Goal: Task Accomplishment & Management: Use online tool/utility

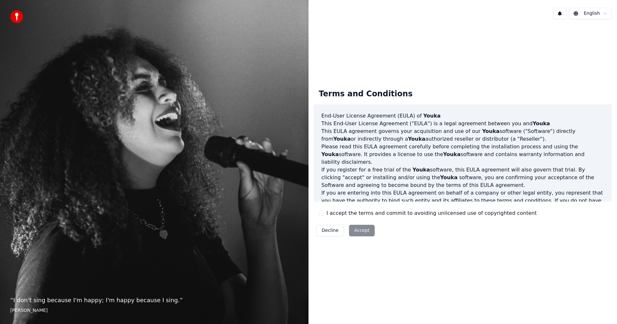
click at [357, 230] on div "Decline Accept" at bounding box center [345, 230] width 64 height 17
click at [356, 230] on div "Decline Accept" at bounding box center [345, 230] width 64 height 17
click at [356, 229] on div "Decline Accept" at bounding box center [345, 230] width 64 height 17
drag, startPoint x: 320, startPoint y: 215, endPoint x: 336, endPoint y: 230, distance: 21.8
click at [321, 215] on button "I accept the terms and commit to avoiding unlicensed use of copyrighted content" at bounding box center [321, 213] width 5 height 5
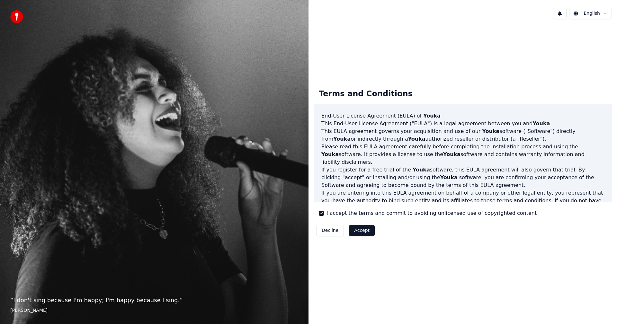
click at [361, 230] on button "Accept" at bounding box center [362, 231] width 26 height 12
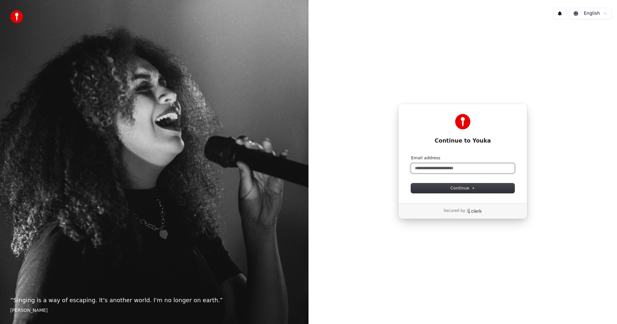
click at [435, 167] on input "Email address" at bounding box center [462, 168] width 103 height 10
click at [461, 187] on span "Continue" at bounding box center [462, 188] width 24 height 6
type input "**********"
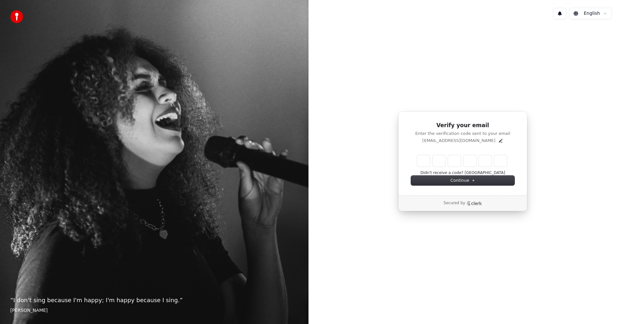
type input "*"
type input "**"
type input "*"
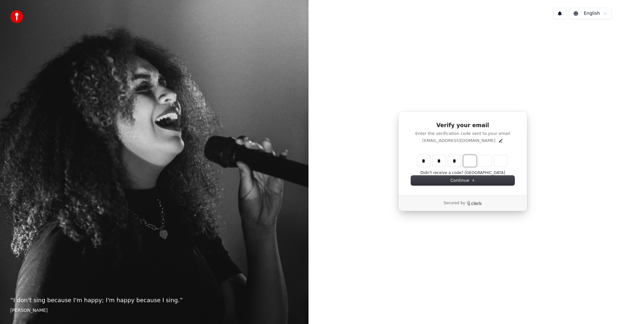
type input "***"
type input "*"
type input "****"
type input "*"
type input "******"
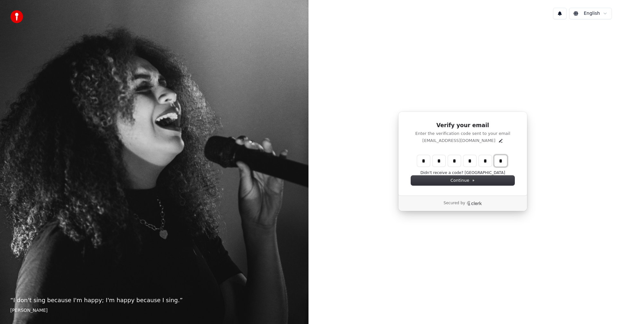
type input "*"
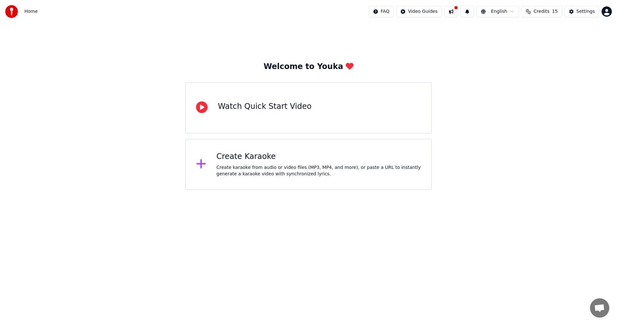
click at [271, 107] on div "Watch Quick Start Video" at bounding box center [264, 106] width 93 height 10
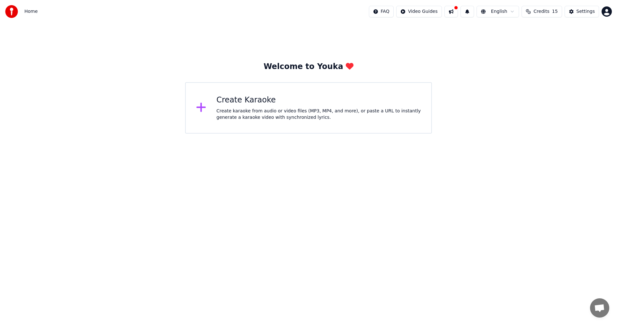
click at [248, 109] on div "Create karaoke from audio or video files (MP3, MP4, and more), or paste a URL t…" at bounding box center [318, 114] width 205 height 13
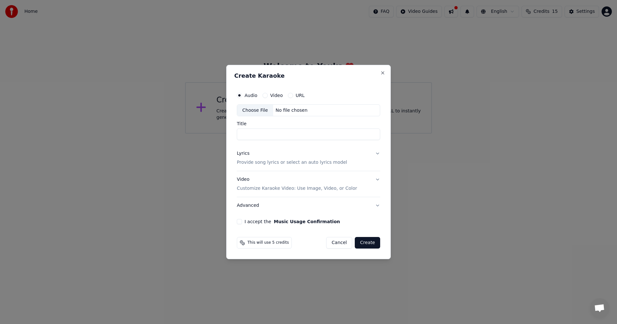
click at [243, 223] on div "I accept the Music Usage Confirmation" at bounding box center [308, 221] width 143 height 5
click at [240, 222] on button "I accept the Music Usage Confirmation" at bounding box center [239, 221] width 5 height 5
click at [255, 131] on input "Title" at bounding box center [308, 135] width 143 height 12
type input "*"
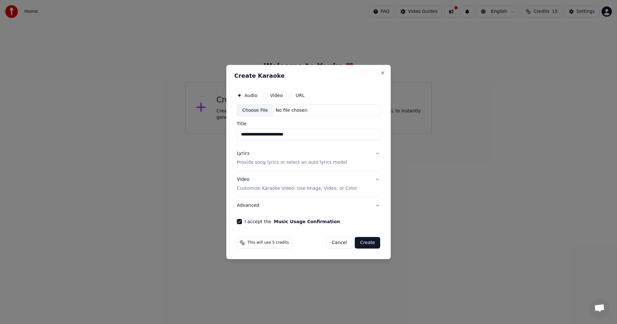
click at [254, 108] on div "Choose File" at bounding box center [255, 111] width 36 height 12
type input "**********"
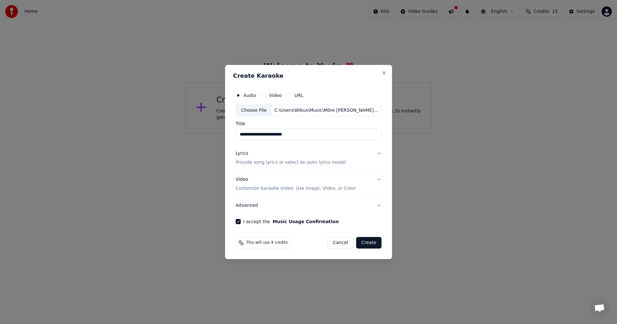
click at [272, 93] on label "Video" at bounding box center [275, 95] width 13 height 4
click at [266, 93] on button "Video" at bounding box center [263, 95] width 5 height 5
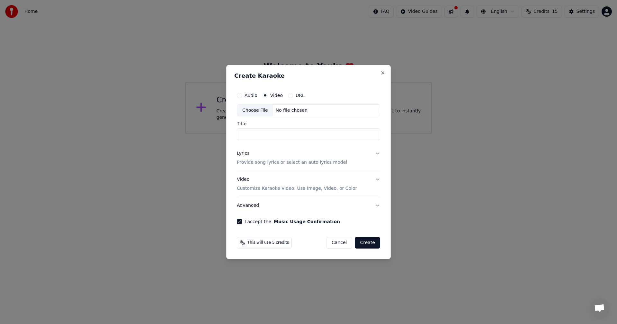
click at [284, 188] on p "Customize Karaoke Video: Use Image, Video, or Color" at bounding box center [297, 188] width 120 height 6
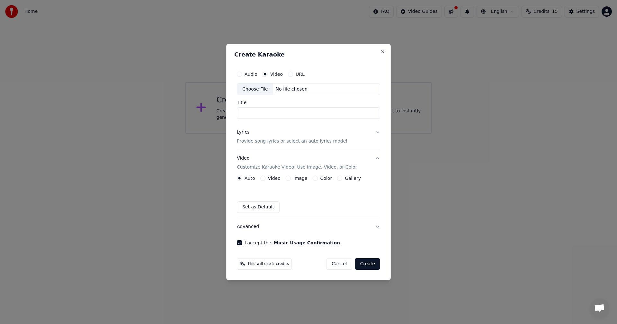
click at [276, 179] on label "Video" at bounding box center [274, 178] width 13 height 4
click at [265, 179] on button "Video" at bounding box center [262, 178] width 5 height 5
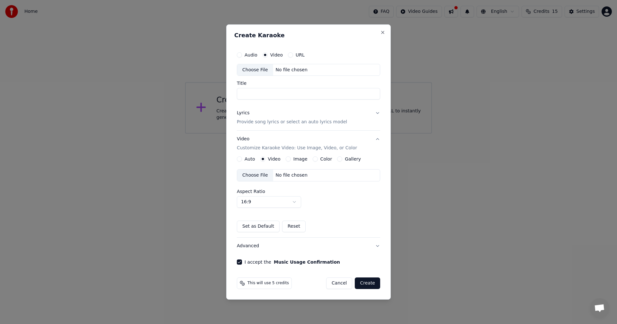
click at [301, 160] on label "Image" at bounding box center [300, 159] width 14 height 4
click at [291, 160] on button "Image" at bounding box center [287, 158] width 5 height 5
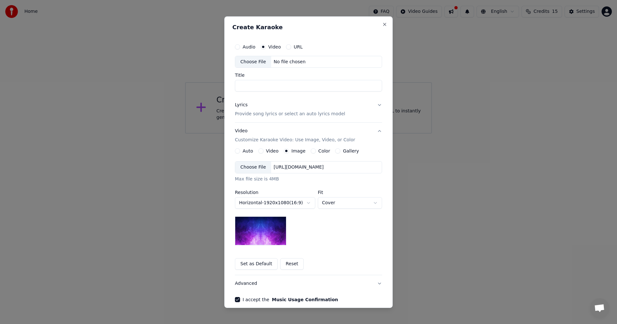
click at [319, 149] on label "Color" at bounding box center [324, 151] width 12 height 4
click at [316, 149] on button "Color" at bounding box center [313, 150] width 5 height 5
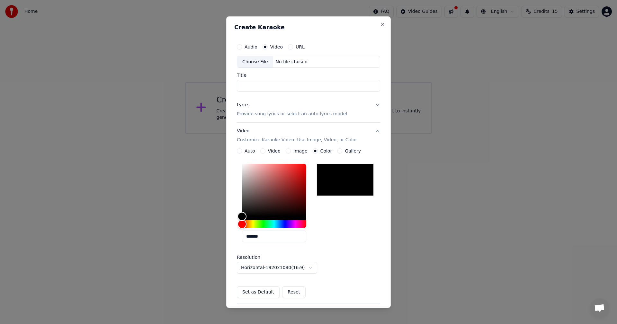
click at [345, 151] on label "Gallery" at bounding box center [353, 151] width 16 height 4
click at [342, 151] on button "Gallery" at bounding box center [339, 150] width 5 height 5
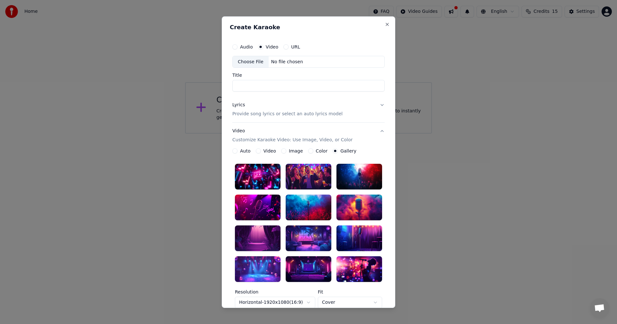
click at [266, 46] on label "Video" at bounding box center [272, 46] width 13 height 4
click at [263, 46] on button "Video" at bounding box center [260, 46] width 5 height 5
click at [241, 48] on label "Audio" at bounding box center [246, 46] width 13 height 4
click at [237, 48] on button "Audio" at bounding box center [234, 46] width 5 height 5
click at [276, 61] on div "No file chosen" at bounding box center [286, 61] width 37 height 6
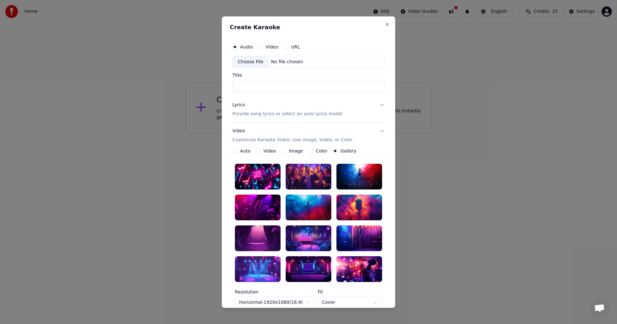
type input "**********"
click at [270, 49] on label "Video" at bounding box center [272, 46] width 13 height 4
click at [263, 49] on button "Video" at bounding box center [260, 46] width 5 height 5
click at [249, 62] on div "Choose File" at bounding box center [250, 62] width 36 height 12
type input "**********"
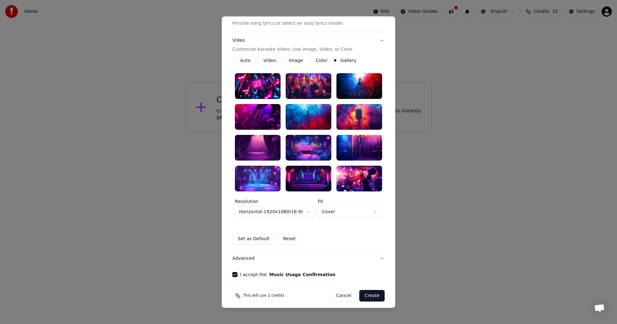
scroll to position [95, 0]
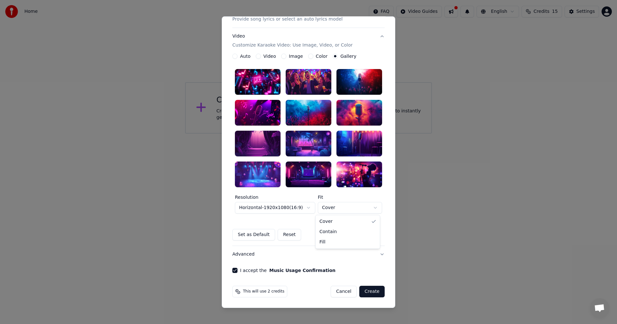
click at [373, 134] on body "**********" at bounding box center [308, 67] width 617 height 134
select select "****"
click at [372, 291] on button "Create" at bounding box center [371, 292] width 25 height 12
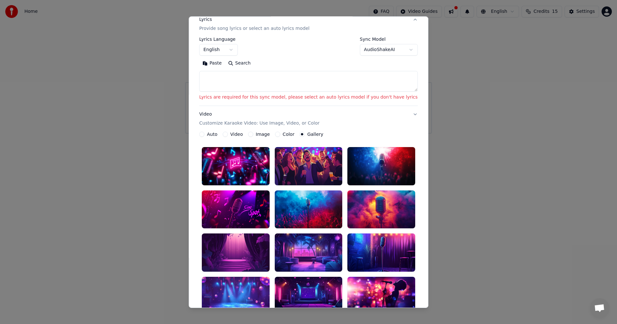
scroll to position [0, 0]
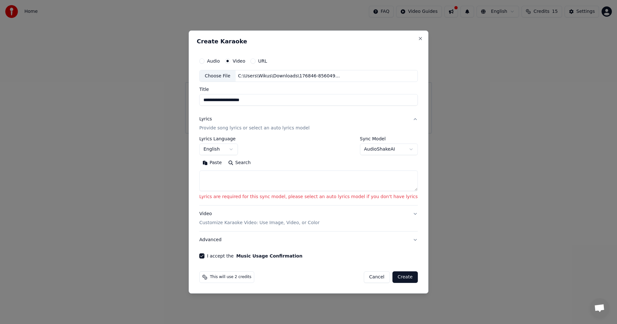
click at [223, 174] on textarea at bounding box center [308, 181] width 218 height 21
click at [225, 163] on button "Paste" at bounding box center [212, 163] width 26 height 10
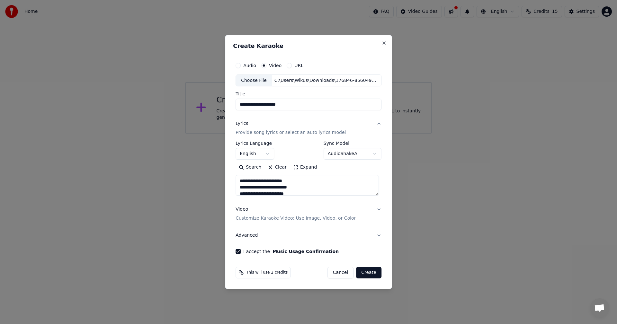
type textarea "**********"
click at [370, 273] on button "Create" at bounding box center [368, 273] width 25 height 12
select select "**"
type textarea "**********"
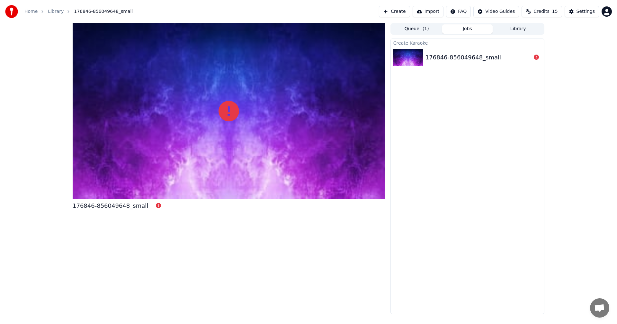
click at [412, 29] on button "Queue ( 1 )" at bounding box center [416, 28] width 51 height 9
click at [468, 27] on button "Jobs" at bounding box center [467, 28] width 51 height 9
click at [476, 60] on div "176846-856049648_small" at bounding box center [462, 57] width 75 height 9
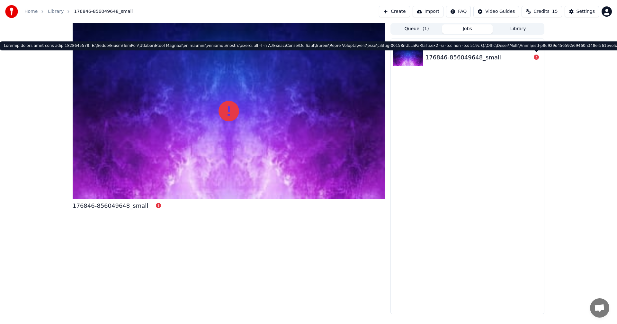
click at [537, 58] on icon at bounding box center [535, 57] width 5 height 5
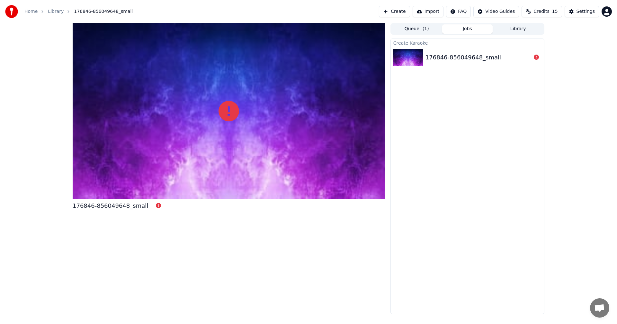
click at [537, 58] on icon at bounding box center [535, 57] width 5 height 5
drag, startPoint x: 291, startPoint y: 101, endPoint x: 259, endPoint y: 108, distance: 32.3
click at [288, 102] on div at bounding box center [229, 111] width 312 height 176
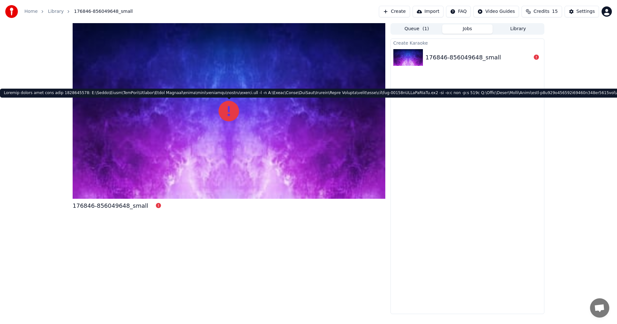
click at [229, 111] on icon at bounding box center [228, 111] width 21 height 21
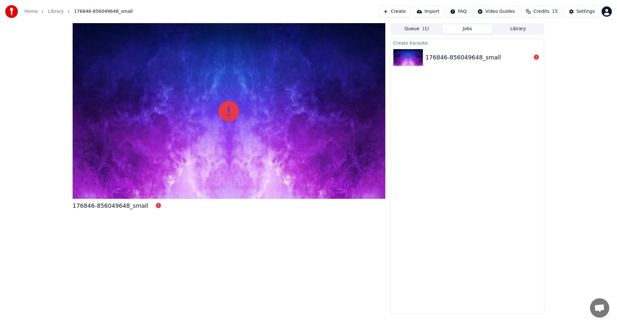
click at [236, 115] on icon at bounding box center [228, 111] width 21 height 21
click at [130, 205] on div "176846-856049648_small" at bounding box center [110, 205] width 75 height 9
click at [481, 56] on div "176846-856049648_small" at bounding box center [462, 57] width 75 height 9
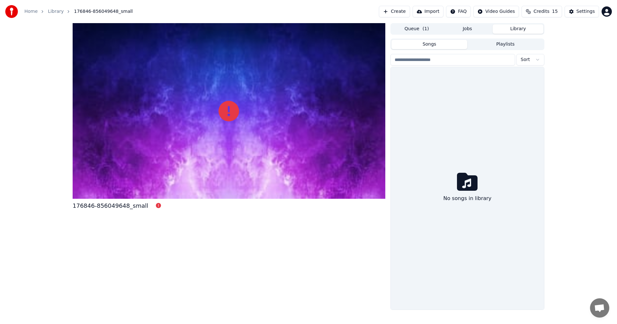
click at [514, 31] on button "Library" at bounding box center [517, 28] width 51 height 9
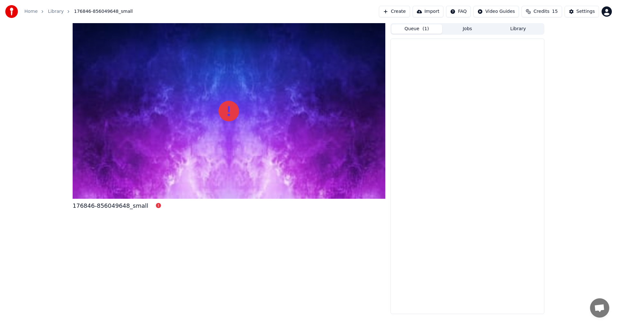
click at [426, 29] on span "( 1 )" at bounding box center [425, 29] width 6 height 6
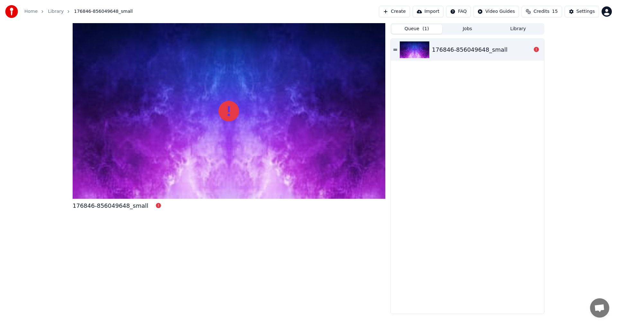
click at [419, 50] on img at bounding box center [414, 49] width 30 height 17
click at [393, 48] on icon at bounding box center [395, 50] width 4 height 4
click at [447, 47] on div "176846-856049648_small" at bounding box center [469, 49] width 75 height 9
drag, startPoint x: 447, startPoint y: 47, endPoint x: 487, endPoint y: 47, distance: 39.8
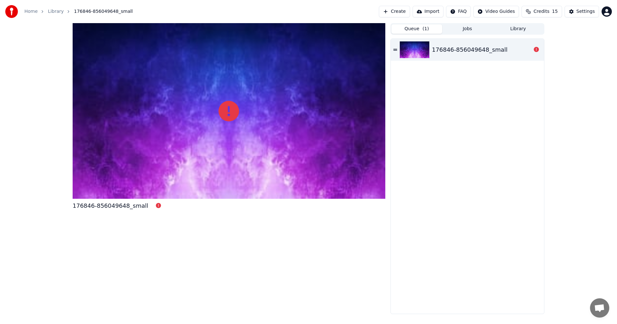
click at [487, 47] on div "176846-856049648_small" at bounding box center [469, 49] width 75 height 9
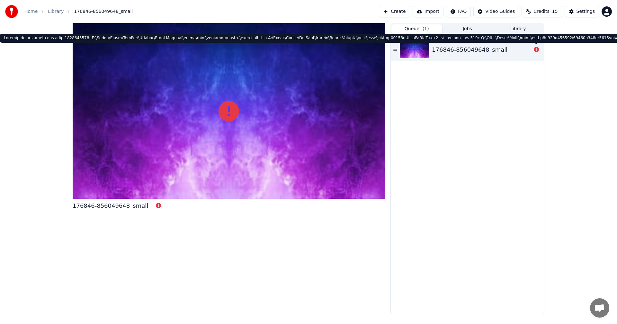
click at [537, 49] on icon at bounding box center [535, 49] width 5 height 5
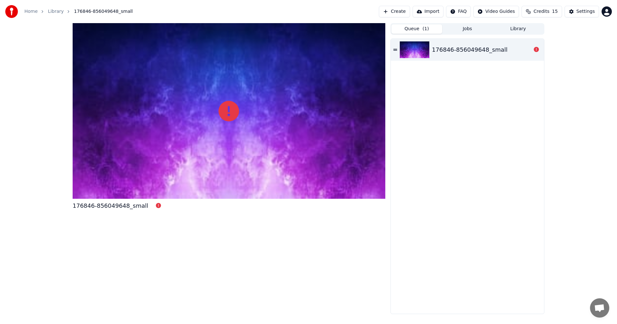
click at [537, 49] on icon at bounding box center [535, 49] width 5 height 5
click at [536, 49] on icon at bounding box center [535, 49] width 5 height 5
click at [405, 11] on button "Create" at bounding box center [394, 12] width 31 height 12
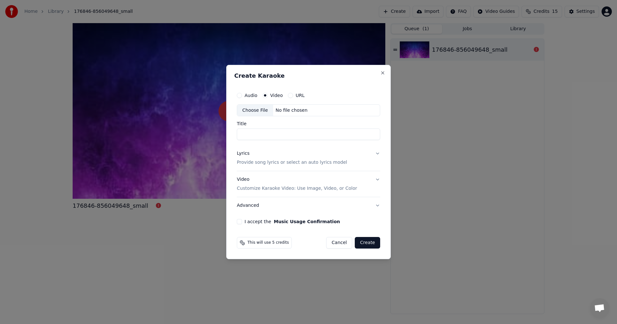
click at [251, 95] on label "Audio" at bounding box center [250, 95] width 13 height 4
click at [242, 95] on button "Audio" at bounding box center [239, 95] width 5 height 5
click at [384, 73] on button "Close" at bounding box center [382, 72] width 5 height 5
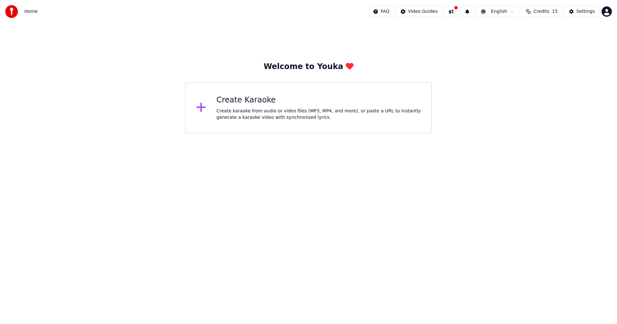
click at [291, 122] on div "Create Karaoke Create karaoke from audio or video files (MP3, MP4, and more), o…" at bounding box center [308, 107] width 247 height 51
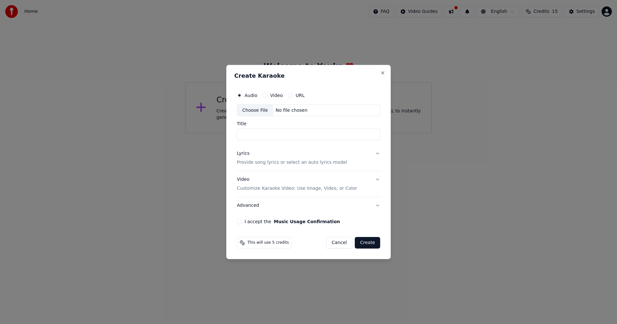
click at [253, 106] on div "Choose File" at bounding box center [255, 111] width 36 height 12
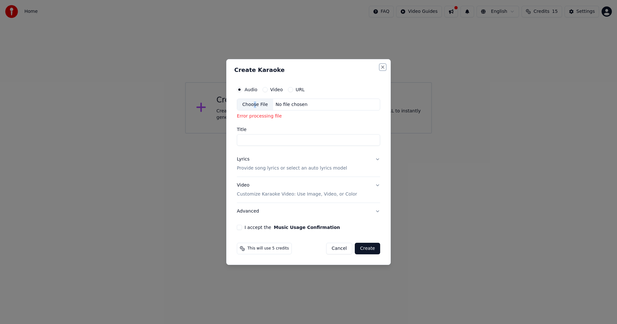
click at [381, 66] on button "Close" at bounding box center [382, 67] width 5 height 5
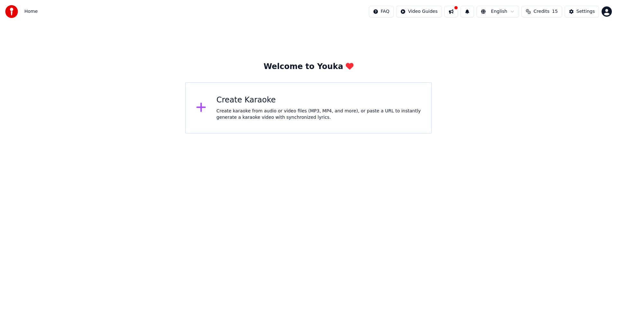
click at [457, 12] on button at bounding box center [450, 12] width 13 height 12
click at [434, 38] on div "Welcome to Youka Create Karaoke Create karaoke from audio or video files (MP3, …" at bounding box center [308, 78] width 617 height 110
click at [201, 107] on icon at bounding box center [200, 107] width 9 height 9
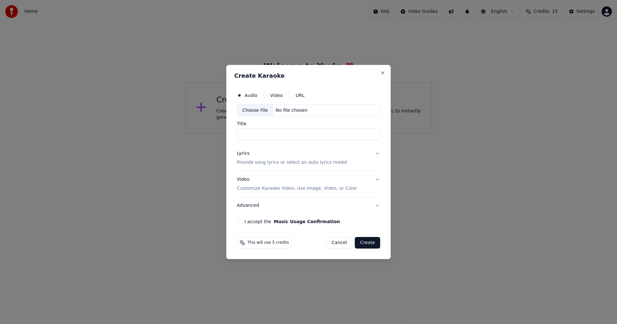
click at [259, 109] on div "Choose File" at bounding box center [255, 111] width 36 height 12
type input "**********"
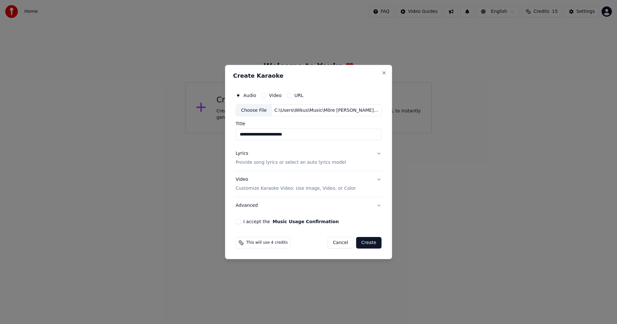
click at [242, 223] on div "I accept the Music Usage Confirmation" at bounding box center [308, 221] width 146 height 5
click at [241, 222] on button "I accept the Music Usage Confirmation" at bounding box center [237, 221] width 5 height 5
click at [264, 95] on button "Video" at bounding box center [263, 95] width 5 height 5
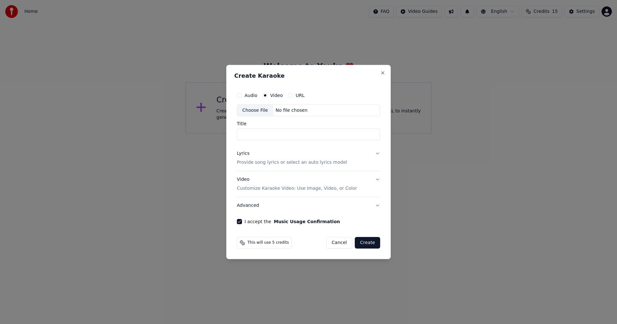
click at [256, 112] on div "Choose File" at bounding box center [255, 111] width 36 height 12
type input "**********"
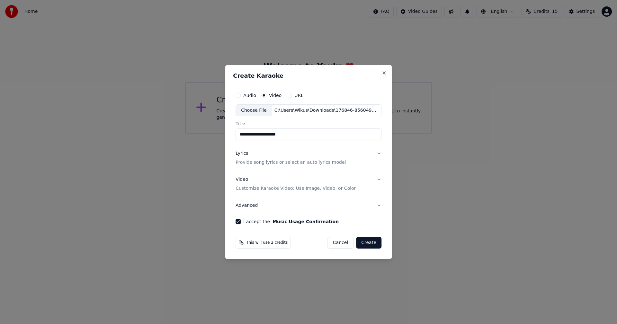
click at [291, 96] on button "URL" at bounding box center [288, 95] width 5 height 5
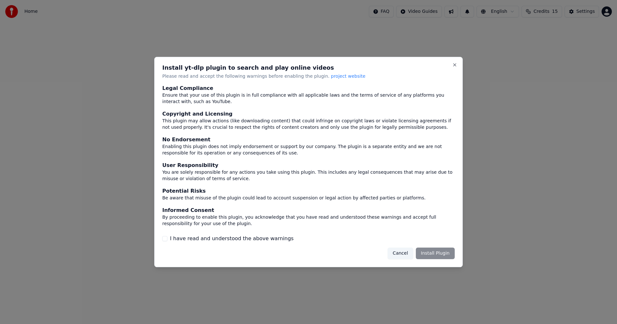
click at [400, 255] on button "Cancel" at bounding box center [399, 254] width 25 height 12
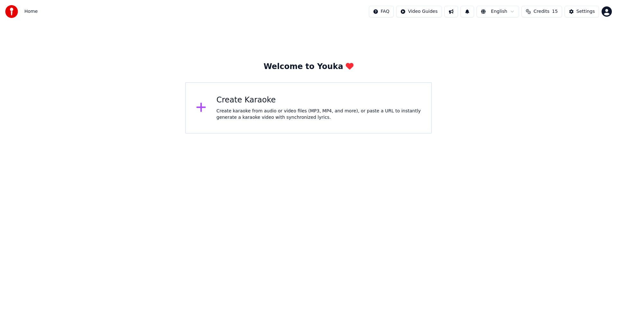
click at [273, 108] on div "Create Karaoke Create karaoke from audio or video files (MP3, MP4, and more), o…" at bounding box center [318, 108] width 205 height 26
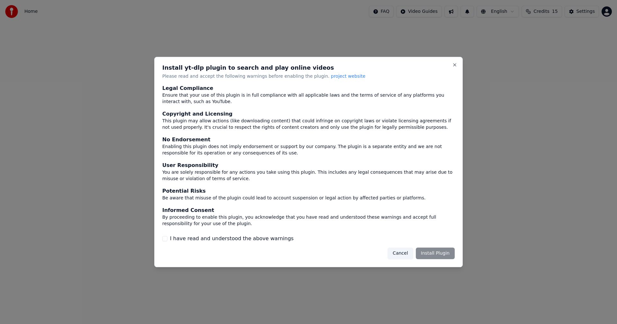
click at [406, 253] on button "Cancel" at bounding box center [399, 254] width 25 height 12
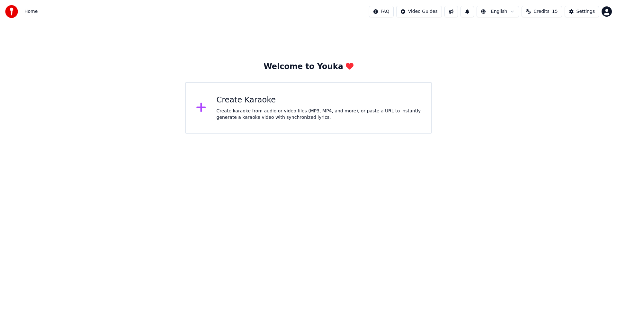
click at [236, 109] on div "Create karaoke from audio or video files (MP3, MP4, and more), or paste a URL t…" at bounding box center [318, 114] width 205 height 13
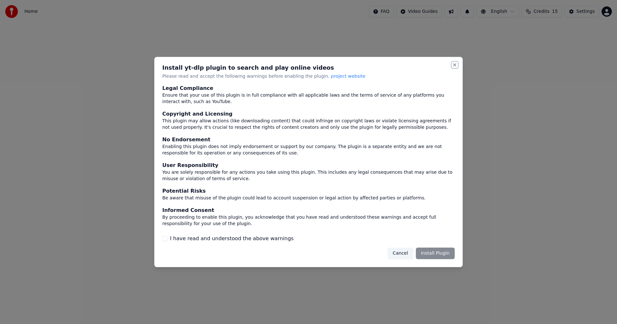
click at [454, 65] on button "Close" at bounding box center [454, 64] width 5 height 5
drag, startPoint x: 458, startPoint y: 65, endPoint x: 454, endPoint y: 65, distance: 3.9
click at [454, 65] on div "Install yt-dlp plugin to search and play online videos Please read and accept t…" at bounding box center [308, 162] width 308 height 211
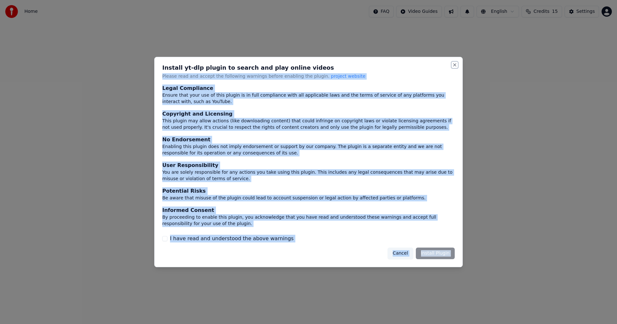
click at [454, 65] on button "Close" at bounding box center [454, 64] width 5 height 5
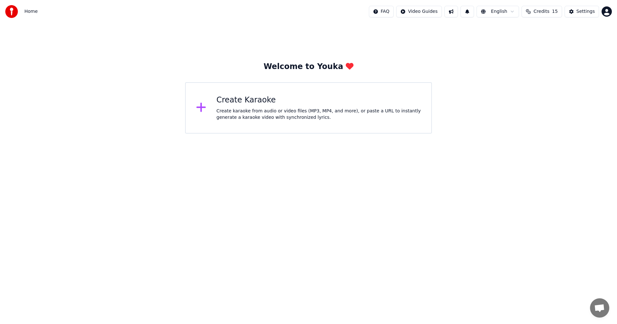
click at [246, 117] on div "Create karaoke from audio or video files (MP3, MP4, and more), or paste a URL t…" at bounding box center [318, 114] width 205 height 13
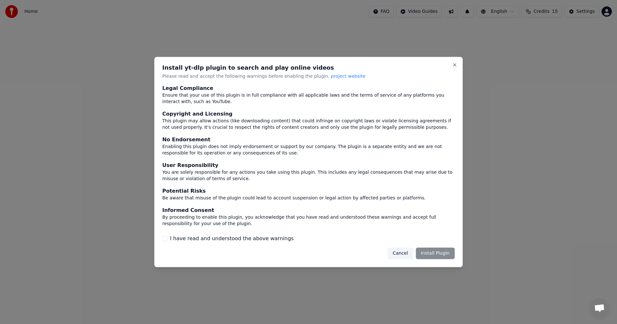
click at [164, 238] on button "I have read and understood the above warnings" at bounding box center [164, 238] width 5 height 5
click at [406, 254] on button "Cancel" at bounding box center [399, 254] width 25 height 12
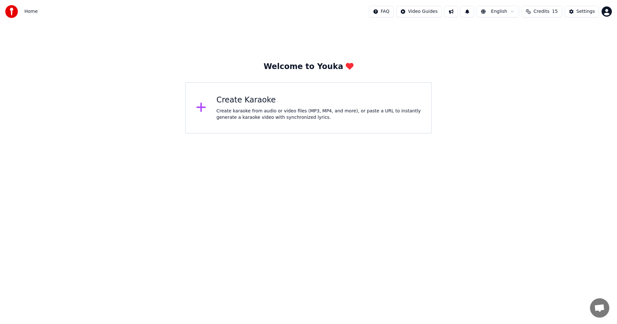
click at [254, 108] on div "Create karaoke from audio or video files (MP3, MP4, and more), or paste a URL t…" at bounding box center [318, 114] width 205 height 13
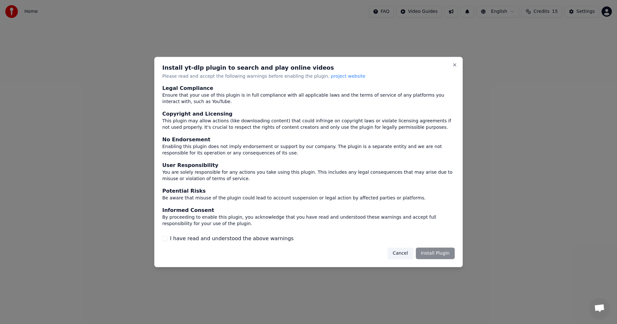
drag, startPoint x: 168, startPoint y: 239, endPoint x: 171, endPoint y: 238, distance: 3.4
click at [169, 239] on div "I have read and understood the above warnings" at bounding box center [308, 239] width 292 height 8
click at [164, 238] on button "I have read and understood the above warnings" at bounding box center [164, 238] width 5 height 5
drag, startPoint x: 435, startPoint y: 253, endPoint x: 424, endPoint y: 254, distance: 11.0
click at [434, 252] on button "Install Plugin" at bounding box center [435, 254] width 39 height 12
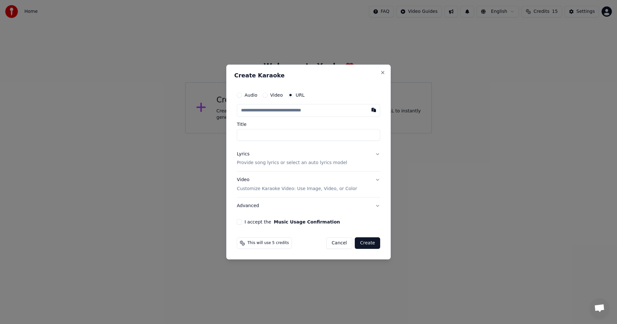
click at [242, 94] on div "Audio" at bounding box center [247, 94] width 21 height 5
click at [240, 95] on button "Audio" at bounding box center [239, 94] width 5 height 5
click at [261, 109] on div "Choose File" at bounding box center [255, 111] width 36 height 12
type input "**********"
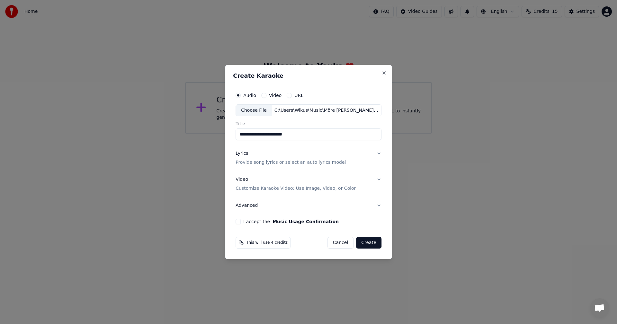
click at [240, 222] on button "I accept the Music Usage Confirmation" at bounding box center [237, 221] width 5 height 5
click at [266, 95] on button "Video" at bounding box center [263, 95] width 5 height 5
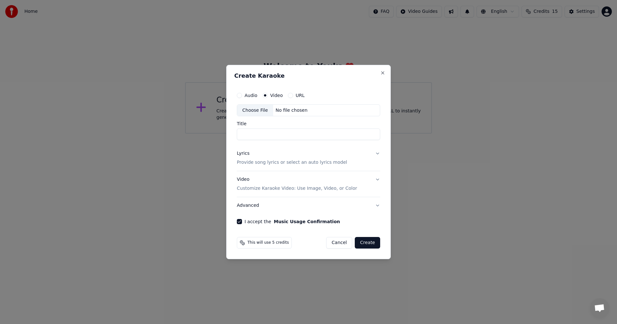
click at [256, 107] on div "Choose File" at bounding box center [255, 111] width 36 height 12
type input "**********"
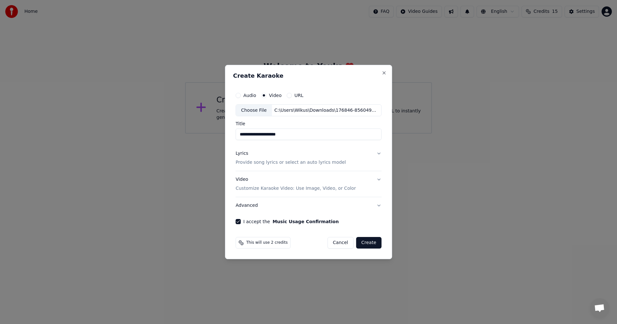
click at [365, 242] on button "Create" at bounding box center [368, 243] width 25 height 12
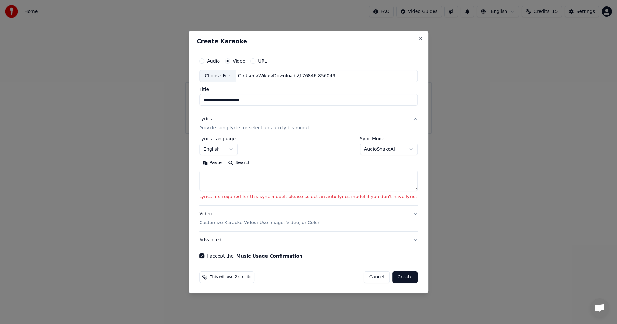
click at [225, 161] on button "Paste" at bounding box center [212, 163] width 26 height 10
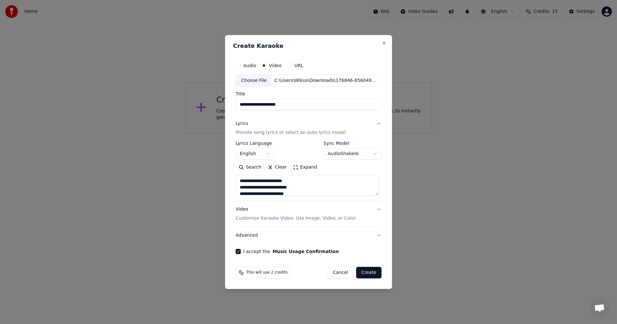
type textarea "**********"
click at [367, 272] on button "Create" at bounding box center [368, 273] width 25 height 12
select select "**"
type textarea "**********"
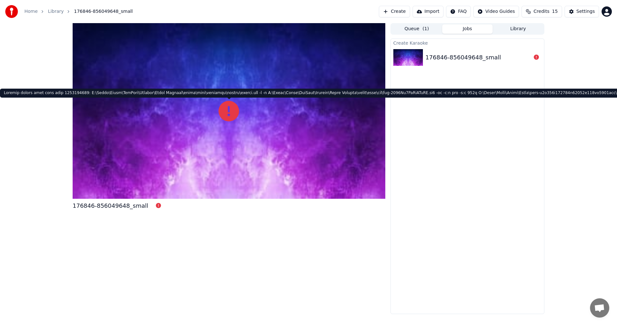
click at [226, 110] on icon at bounding box center [228, 111] width 21 height 21
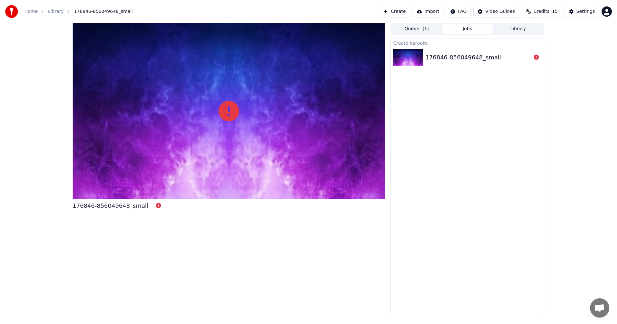
click at [241, 109] on div at bounding box center [229, 111] width 312 height 176
drag, startPoint x: 245, startPoint y: 156, endPoint x: 217, endPoint y: 145, distance: 30.6
click at [245, 156] on div at bounding box center [229, 111] width 312 height 176
drag, startPoint x: 194, startPoint y: 126, endPoint x: 252, endPoint y: 101, distance: 63.2
click at [196, 125] on div at bounding box center [229, 111] width 312 height 176
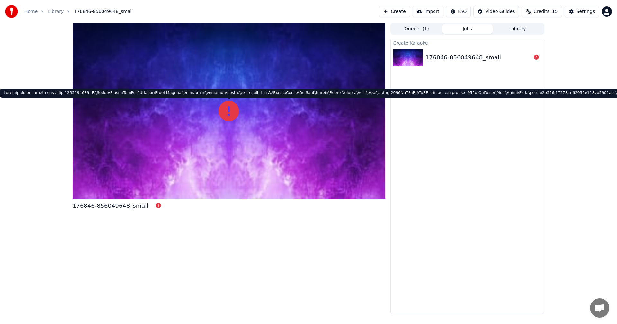
click at [260, 82] on div at bounding box center [229, 111] width 312 height 176
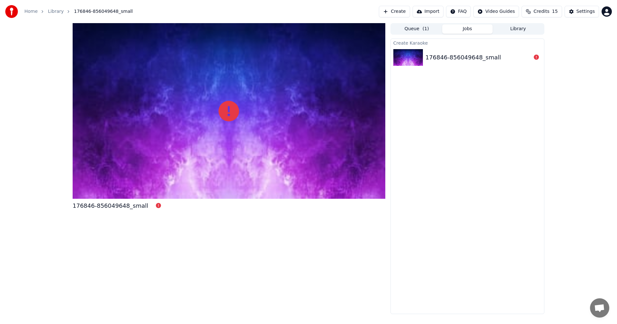
click at [601, 309] on span "Open chat" at bounding box center [599, 308] width 11 height 9
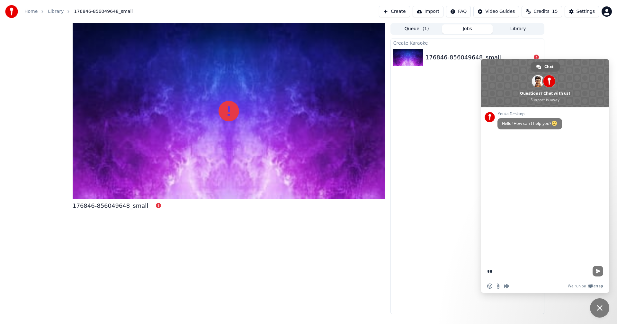
click at [466, 57] on div "176846-856049648_small" at bounding box center [462, 57] width 75 height 9
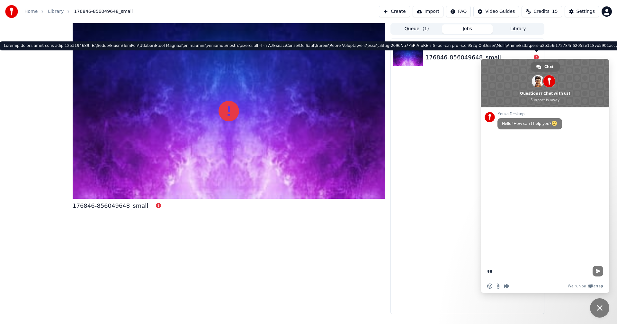
click at [535, 57] on icon at bounding box center [535, 57] width 5 height 5
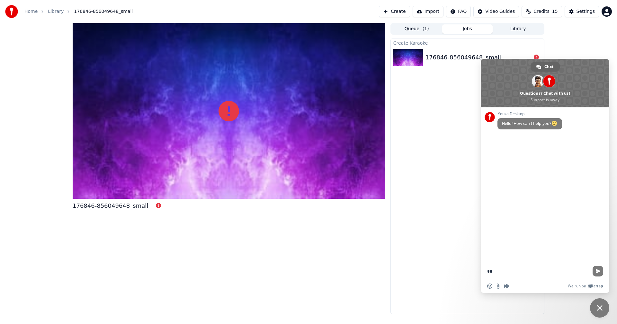
click at [536, 57] on icon at bounding box center [535, 57] width 5 height 5
drag, startPoint x: 616, startPoint y: 44, endPoint x: 569, endPoint y: 44, distance: 47.2
click at [403, 58] on img at bounding box center [408, 57] width 30 height 17
click at [412, 57] on img at bounding box center [408, 57] width 30 height 17
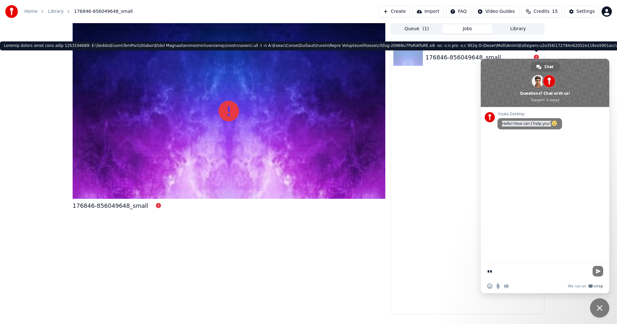
click at [536, 57] on icon at bounding box center [535, 57] width 5 height 5
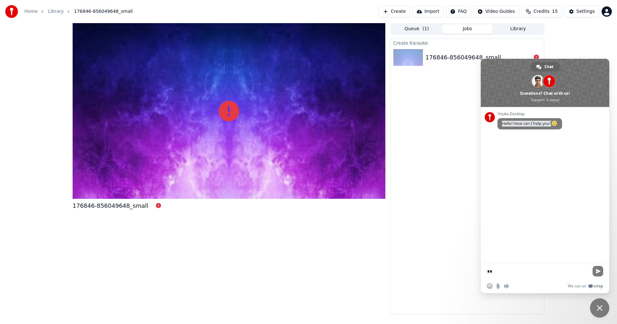
click at [536, 57] on icon at bounding box center [535, 57] width 5 height 5
click at [401, 54] on img at bounding box center [408, 57] width 30 height 17
click at [407, 57] on img at bounding box center [408, 57] width 30 height 17
click at [417, 30] on button "Queue ( 1 )" at bounding box center [416, 28] width 51 height 9
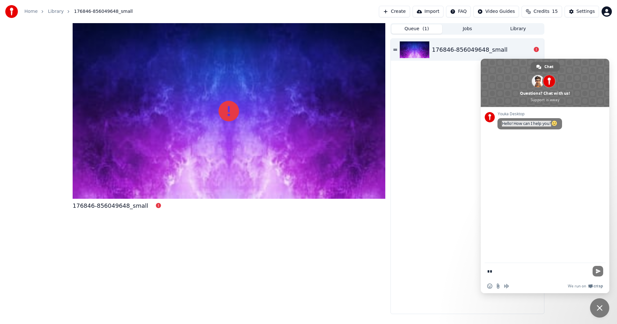
click at [459, 48] on div "176846-856049648_small" at bounding box center [469, 49] width 75 height 9
click at [393, 48] on div "176846-856049648_small" at bounding box center [466, 50] width 153 height 22
click at [395, 49] on icon at bounding box center [395, 50] width 4 height 2
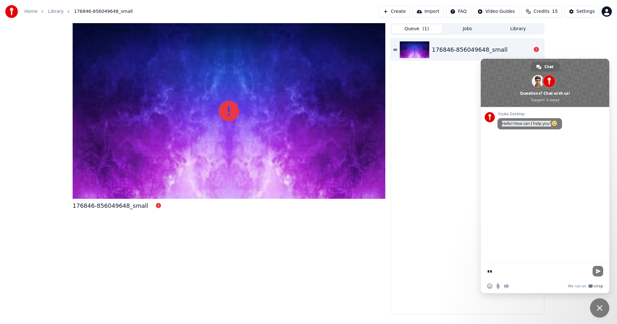
click at [428, 49] on img at bounding box center [414, 49] width 30 height 17
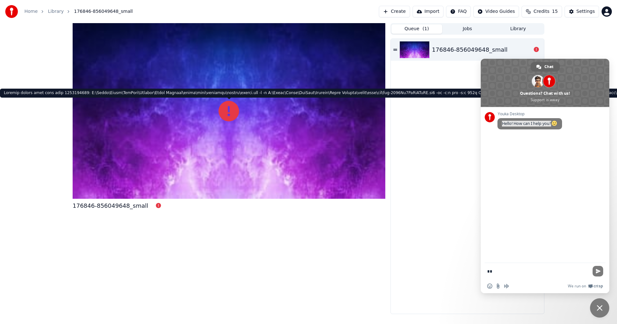
click at [236, 110] on icon at bounding box center [228, 111] width 21 height 21
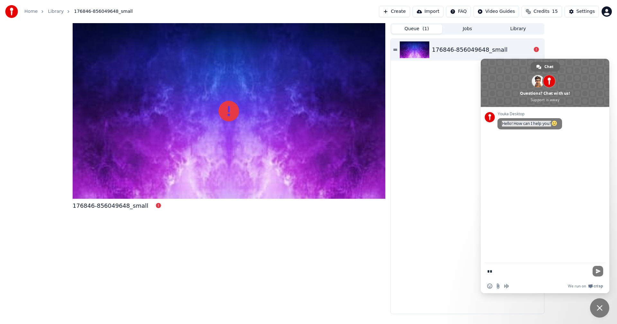
click at [226, 112] on icon at bounding box center [228, 111] width 21 height 21
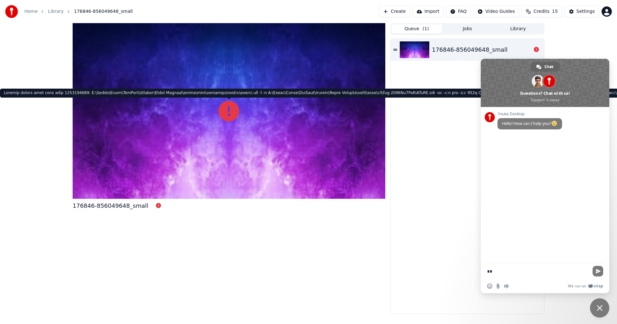
drag, startPoint x: 513, startPoint y: 269, endPoint x: 510, endPoint y: 271, distance: 3.5
click at [512, 269] on textarea "**" at bounding box center [538, 271] width 103 height 16
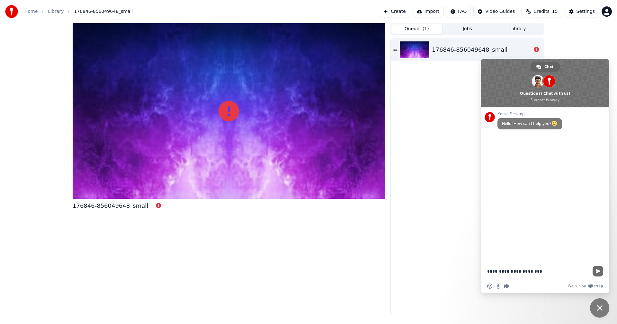
type textarea "**********"
click at [597, 268] on span "Send" at bounding box center [597, 271] width 11 height 11
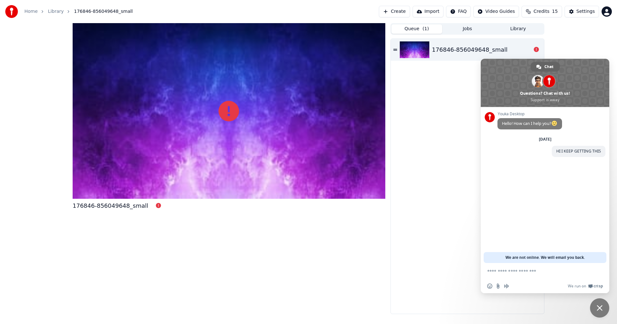
click at [500, 270] on textarea "Compose your message..." at bounding box center [538, 271] width 103 height 16
click at [497, 286] on input "Send a file" at bounding box center [497, 286] width 5 height 5
click at [514, 273] on textarea "Compose your message..." at bounding box center [538, 271] width 103 height 16
drag, startPoint x: 521, startPoint y: 272, endPoint x: 524, endPoint y: 271, distance: 3.4
click at [585, 62] on span at bounding box center [544, 83] width 128 height 48
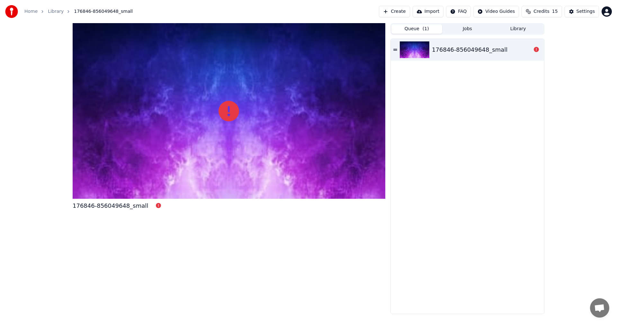
click at [466, 27] on button "Jobs" at bounding box center [467, 28] width 51 height 9
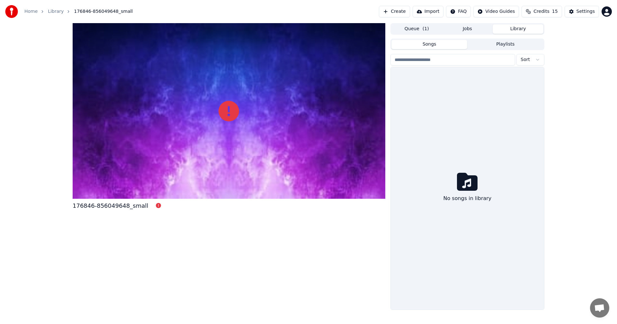
click at [513, 29] on button "Library" at bounding box center [517, 28] width 51 height 9
click at [410, 12] on button "Create" at bounding box center [394, 12] width 31 height 12
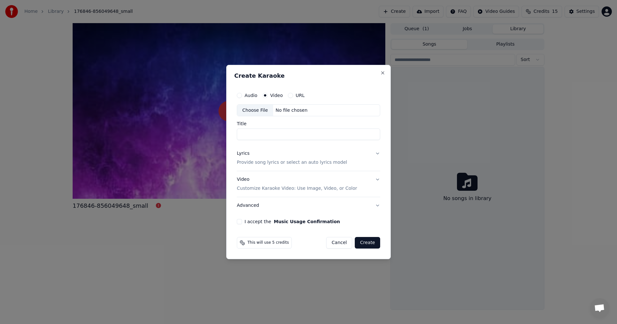
click at [238, 96] on button "Audio" at bounding box center [239, 95] width 5 height 5
click at [259, 110] on div "Choose File" at bounding box center [255, 111] width 36 height 12
type input "**********"
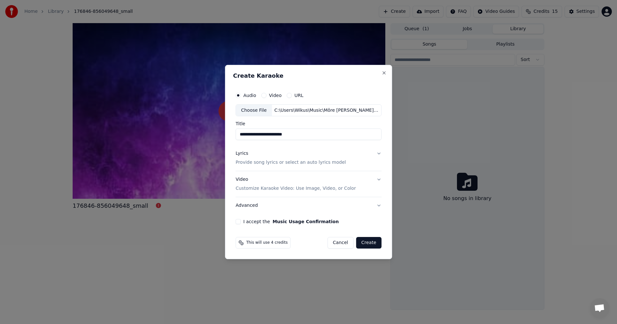
click at [378, 153] on button "Lyrics Provide song lyrics or select an auto lyrics model" at bounding box center [308, 158] width 146 height 26
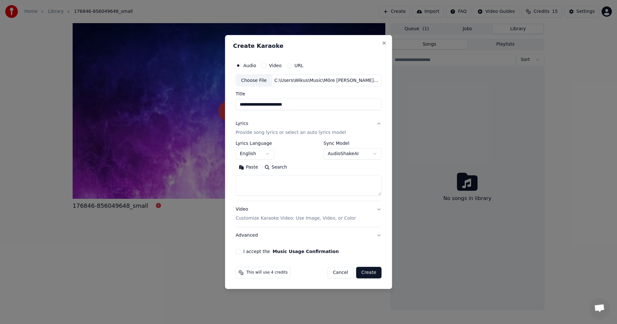
click at [254, 166] on button "Paste" at bounding box center [248, 167] width 26 height 10
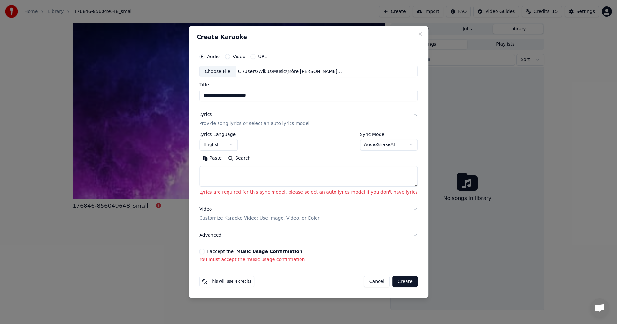
click at [225, 158] on button "Paste" at bounding box center [212, 158] width 26 height 10
click at [225, 155] on button "Paste" at bounding box center [212, 158] width 26 height 10
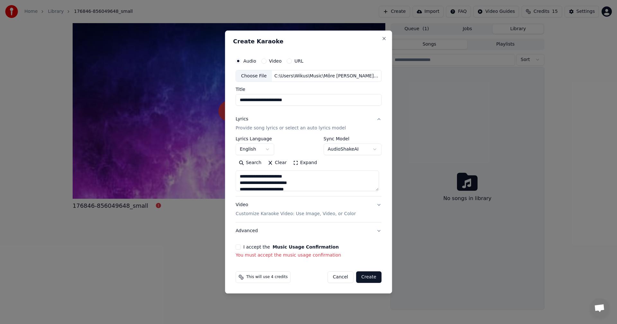
click at [240, 246] on button "I accept the Music Usage Confirmation" at bounding box center [237, 246] width 5 height 5
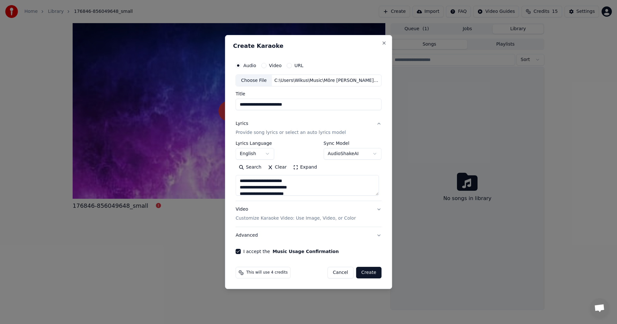
click at [265, 64] on button "Video" at bounding box center [263, 65] width 5 height 5
type textarea "**********"
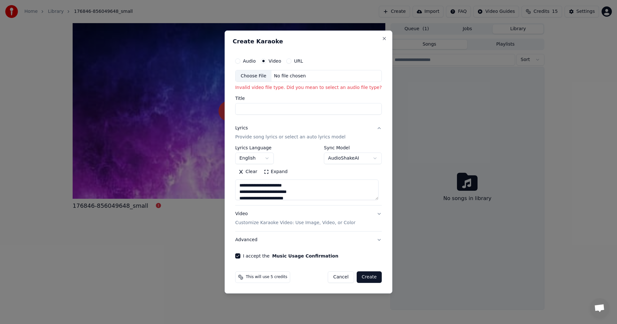
click at [256, 76] on div "Choose File" at bounding box center [253, 76] width 36 height 12
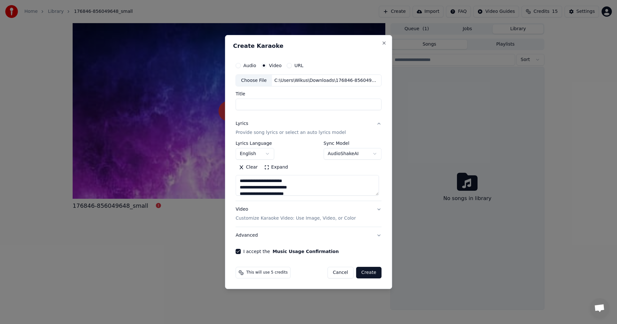
type textarea "**********"
type input "**********"
click at [268, 218] on p "Customize Karaoke Video: Use Image, Video, or Color" at bounding box center [295, 218] width 120 height 6
type textarea "**********"
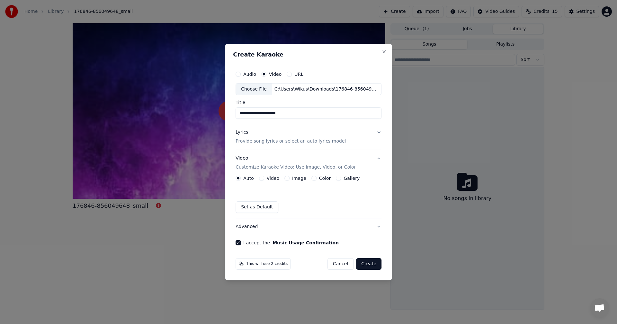
click at [271, 177] on label "Video" at bounding box center [273, 178] width 13 height 4
click at [264, 177] on button "Video" at bounding box center [261, 178] width 5 height 5
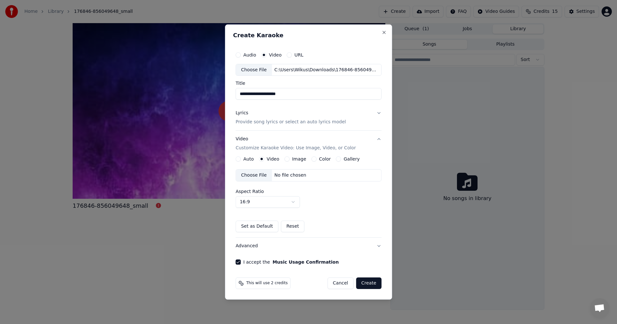
click at [258, 175] on div "Choose File" at bounding box center [254, 176] width 36 height 12
click at [362, 283] on button "Create" at bounding box center [368, 283] width 25 height 12
click at [369, 284] on button "Create" at bounding box center [368, 283] width 25 height 12
click at [363, 284] on button "Create" at bounding box center [368, 283] width 25 height 12
drag, startPoint x: 370, startPoint y: 282, endPoint x: 369, endPoint y: 276, distance: 6.5
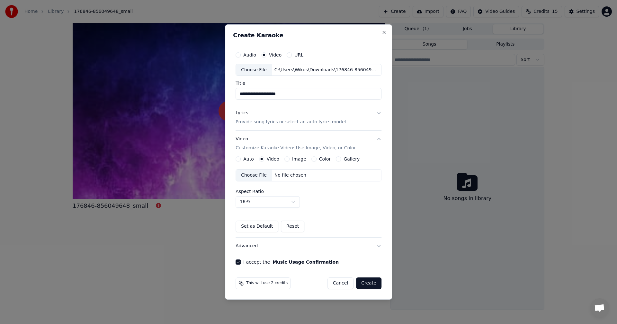
click at [370, 281] on button "Create" at bounding box center [368, 283] width 25 height 12
click at [296, 54] on label "URL" at bounding box center [298, 55] width 9 height 4
click at [292, 54] on button "URL" at bounding box center [288, 54] width 5 height 5
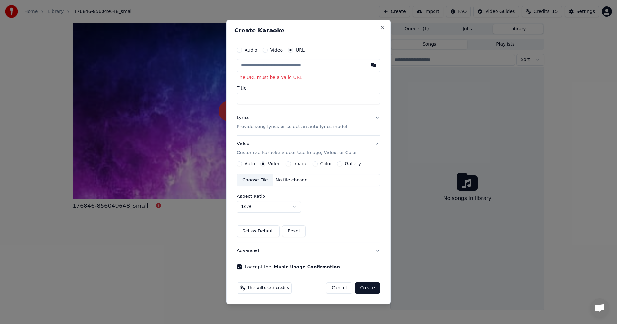
click at [372, 291] on button "Create" at bounding box center [367, 288] width 25 height 12
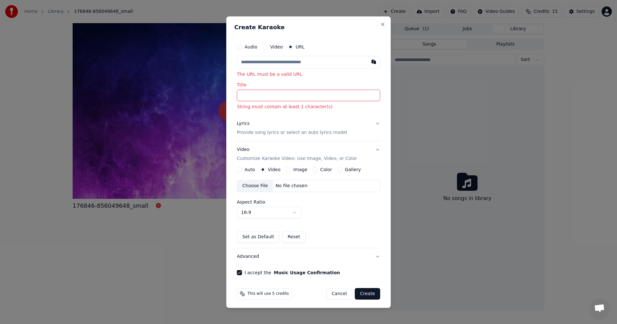
click at [338, 168] on button "Gallery" at bounding box center [339, 169] width 5 height 5
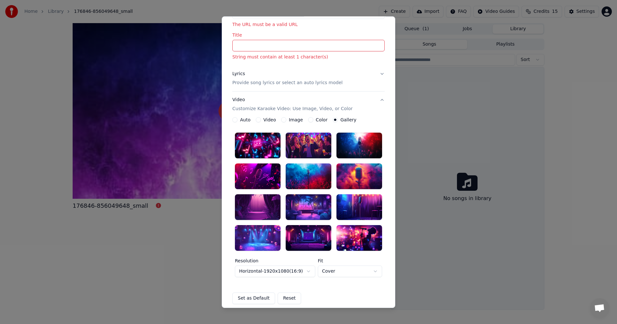
scroll to position [64, 0]
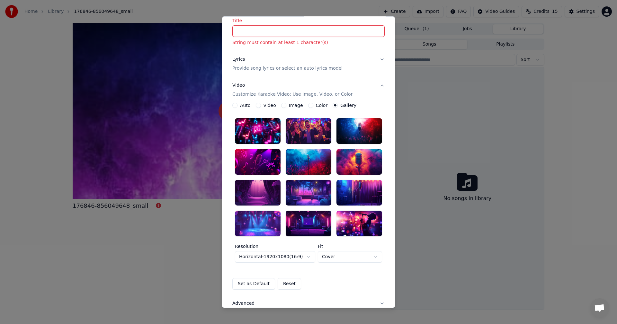
click at [252, 219] on div at bounding box center [258, 224] width 46 height 26
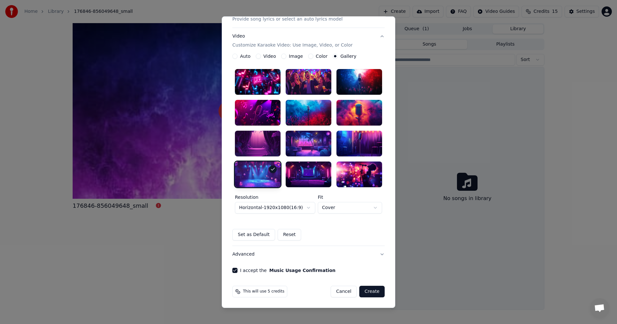
click at [370, 292] on button "Create" at bounding box center [371, 292] width 25 height 12
click at [370, 290] on button "Create" at bounding box center [371, 292] width 25 height 12
click at [371, 289] on button "Create" at bounding box center [371, 292] width 25 height 12
click at [371, 288] on button "Create" at bounding box center [371, 292] width 25 height 12
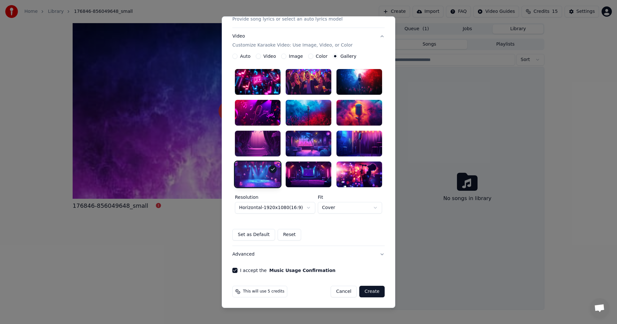
click at [371, 287] on button "Create" at bounding box center [371, 292] width 25 height 12
drag, startPoint x: 371, startPoint y: 287, endPoint x: 360, endPoint y: 213, distance: 75.0
click at [371, 283] on div "This will use 5 credits Cancel Create" at bounding box center [308, 291] width 157 height 17
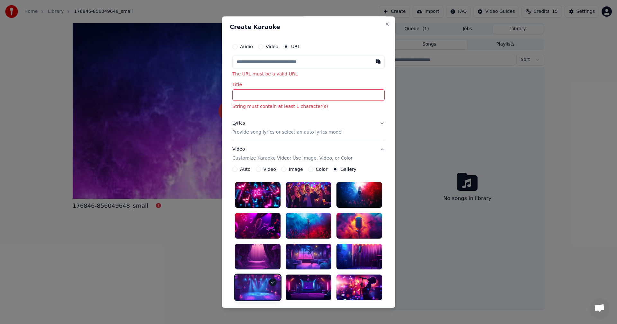
scroll to position [0, 0]
click at [246, 94] on input "Title" at bounding box center [308, 96] width 152 height 12
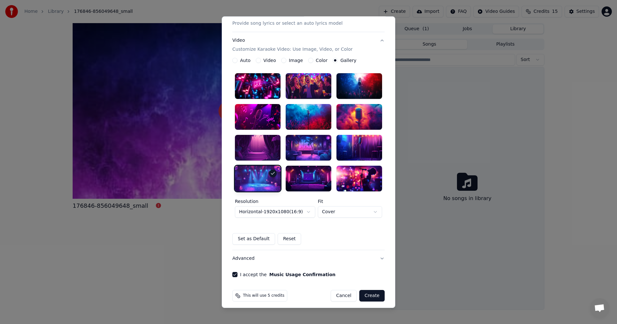
scroll to position [104, 0]
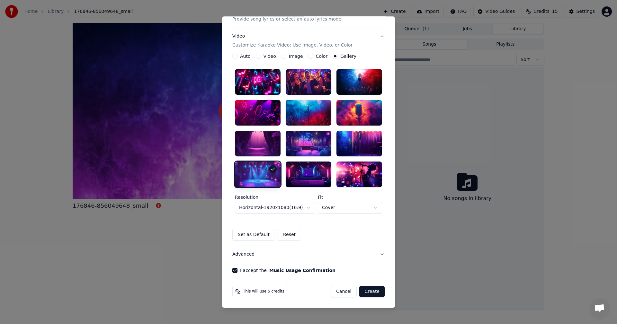
type input "**********"
click at [370, 293] on button "Create" at bounding box center [371, 292] width 25 height 12
click at [369, 291] on button "Create" at bounding box center [371, 292] width 25 height 12
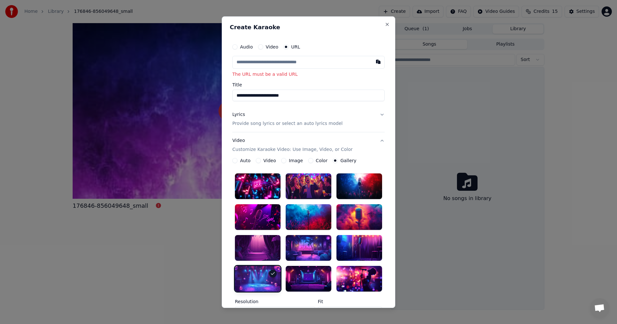
click at [234, 46] on button "Audio" at bounding box center [234, 46] width 5 height 5
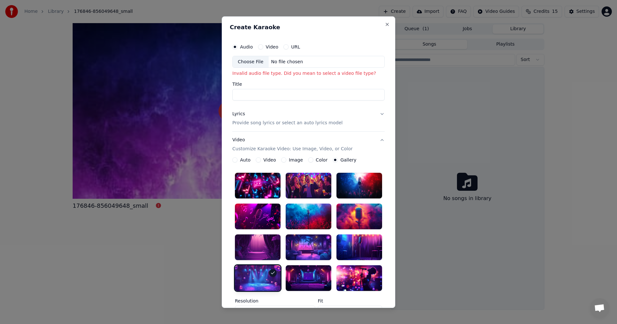
click at [245, 62] on div "Choose File" at bounding box center [250, 62] width 36 height 12
type input "**********"
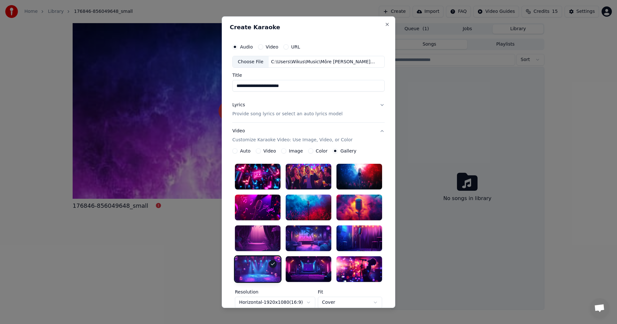
click at [267, 48] on label "Video" at bounding box center [272, 46] width 13 height 4
click at [263, 48] on button "Video" at bounding box center [260, 46] width 5 height 5
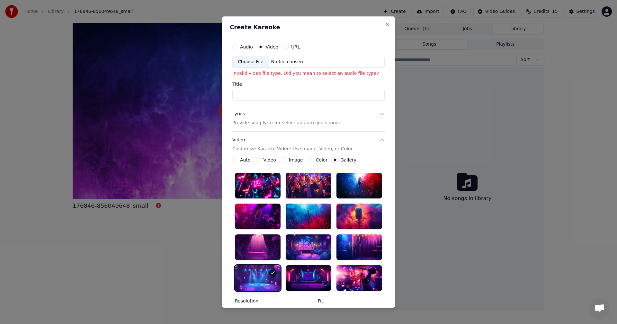
click at [247, 60] on div "Choose File" at bounding box center [250, 62] width 36 height 12
type input "**********"
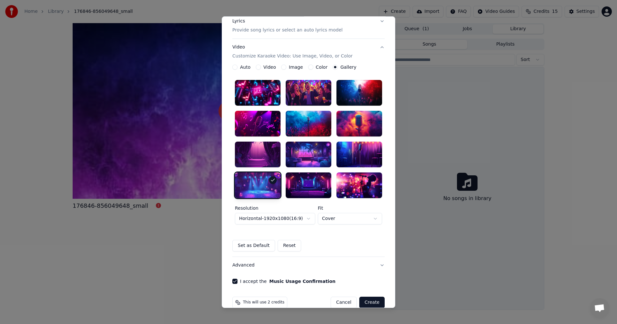
scroll to position [95, 0]
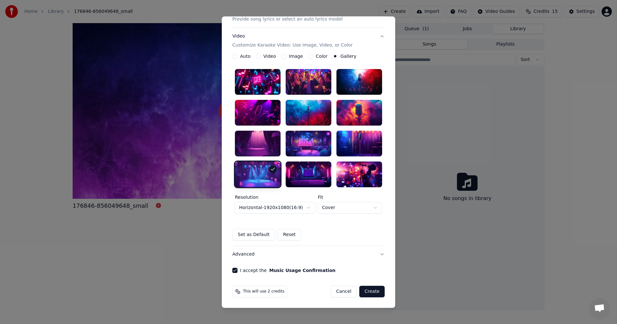
click at [372, 293] on button "Create" at bounding box center [371, 292] width 25 height 12
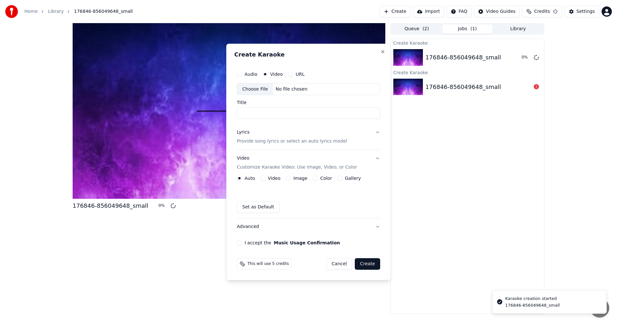
scroll to position [0, 0]
